Goal: Entertainment & Leisure: Consume media (video, audio)

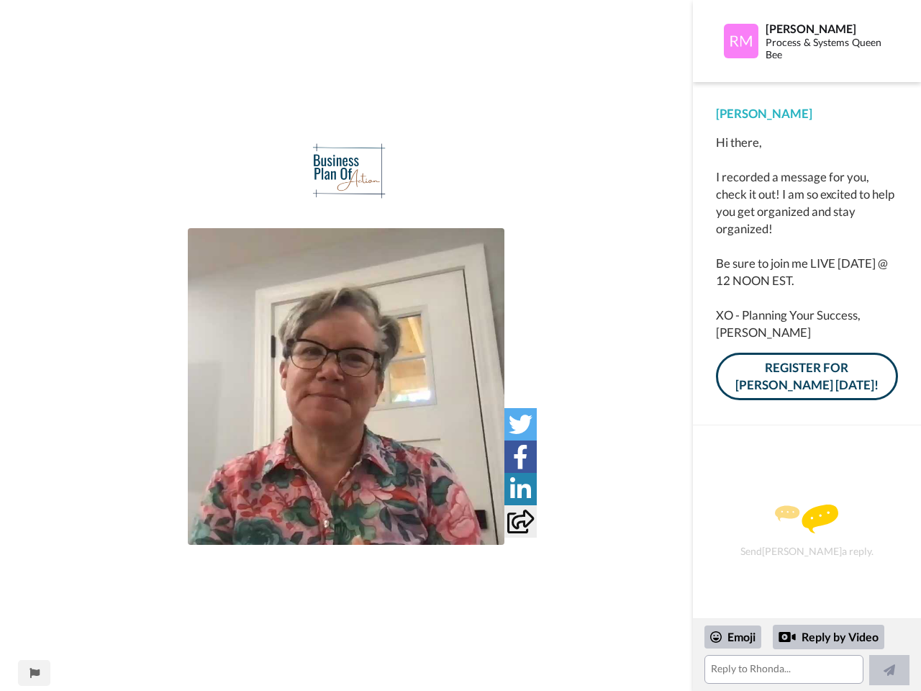
click at [346, 386] on img at bounding box center [346, 386] width 317 height 317
click at [520, 424] on icon at bounding box center [521, 424] width 24 height 24
click at [520, 456] on icon at bounding box center [520, 457] width 15 height 24
click at [520, 488] on icon at bounding box center [520, 489] width 21 height 24
click at [520, 521] on icon at bounding box center [520, 521] width 27 height 24
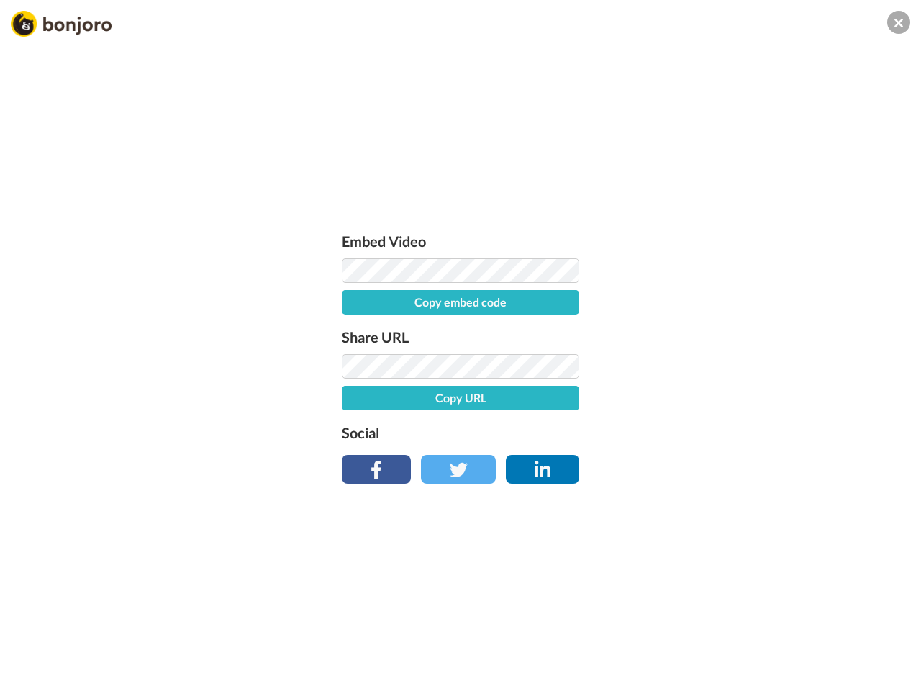
click at [34, 673] on div "Embed Video Copy embed code Share URL Copy URL Social" at bounding box center [460, 423] width 921 height 691
click at [806, 655] on div "Embed Video Copy embed code Share URL Copy URL Social" at bounding box center [460, 423] width 921 height 691
click at [733, 637] on div "Embed Video Copy embed code Share URL Copy URL Social" at bounding box center [460, 423] width 921 height 691
click at [829, 637] on div "Embed Video Copy embed code Share URL Copy URL Social" at bounding box center [460, 423] width 921 height 691
click at [889, 670] on div "Embed Video Copy embed code Share URL Copy URL Social" at bounding box center [460, 423] width 921 height 691
